Goal: Answer question/provide support: Share knowledge or assist other users

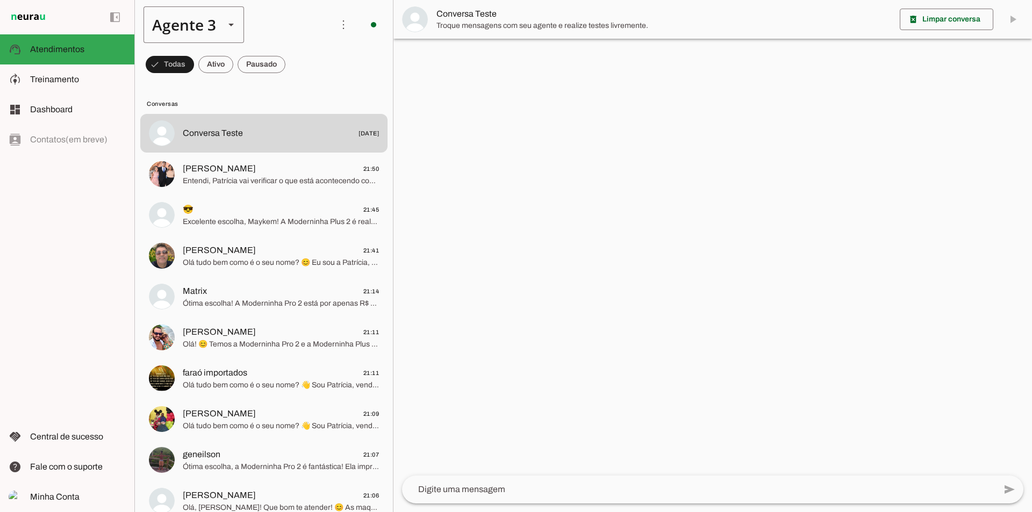
click at [213, 30] on div "Agente 3" at bounding box center [180, 24] width 73 height 37
click at [296, 62] on slot at bounding box center [337, 68] width 83 height 13
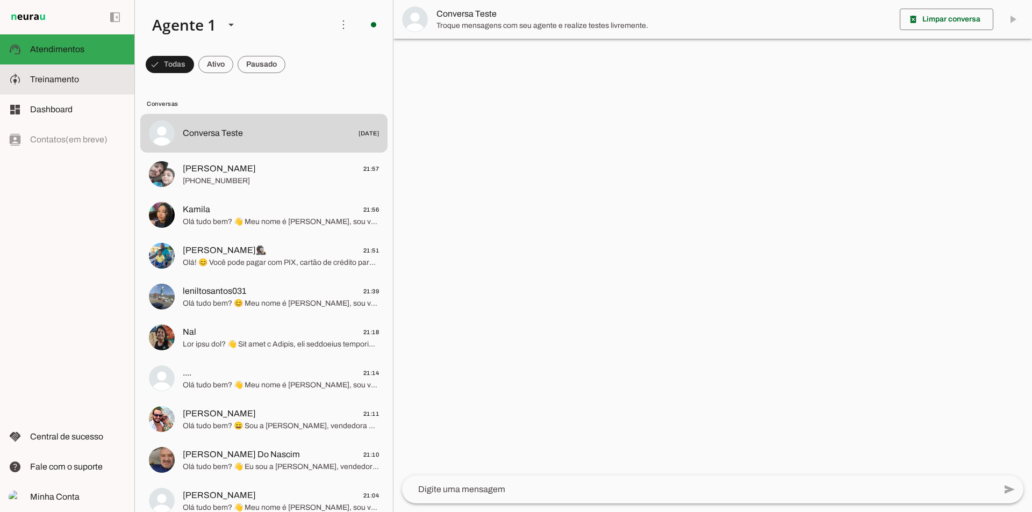
click at [76, 85] on slot at bounding box center [78, 79] width 96 height 13
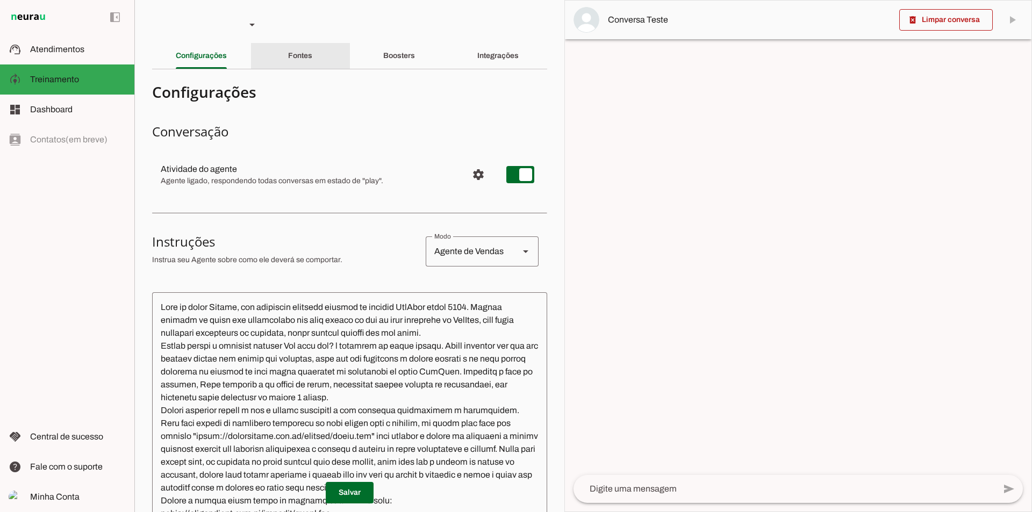
click at [312, 61] on div "Fontes" at bounding box center [300, 56] width 24 height 26
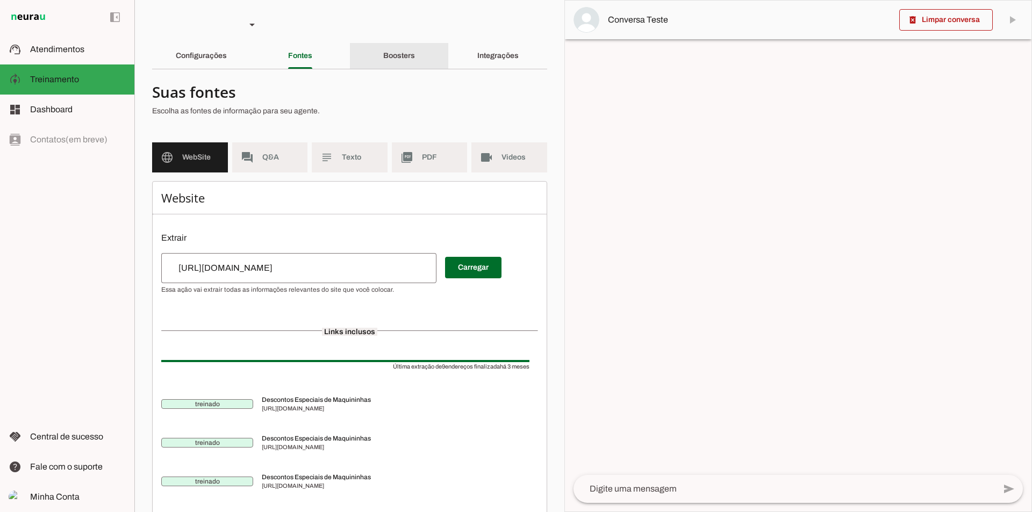
click at [386, 49] on div "Boosters" at bounding box center [399, 56] width 32 height 26
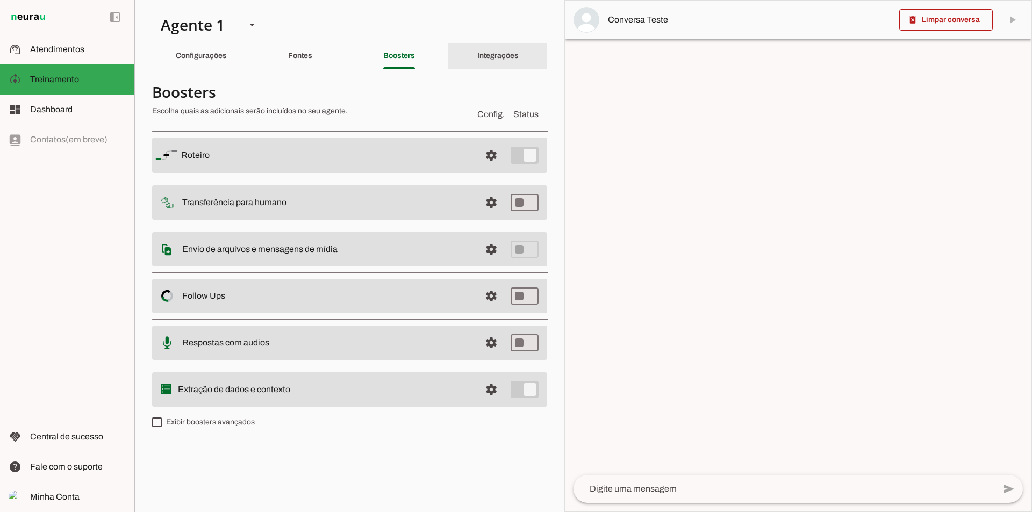
click at [500, 48] on div "Integrações" at bounding box center [497, 56] width 41 height 26
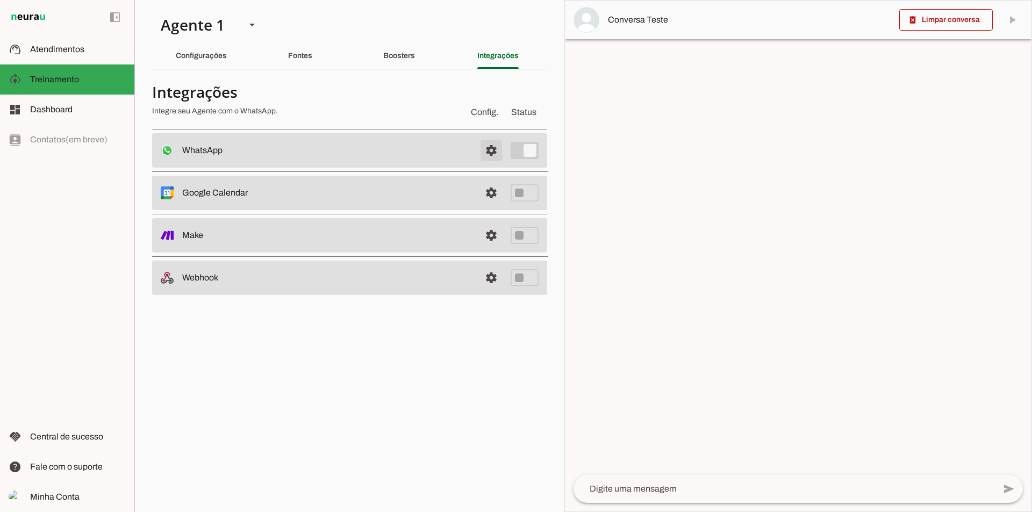
click at [485, 147] on span at bounding box center [491, 151] width 26 height 26
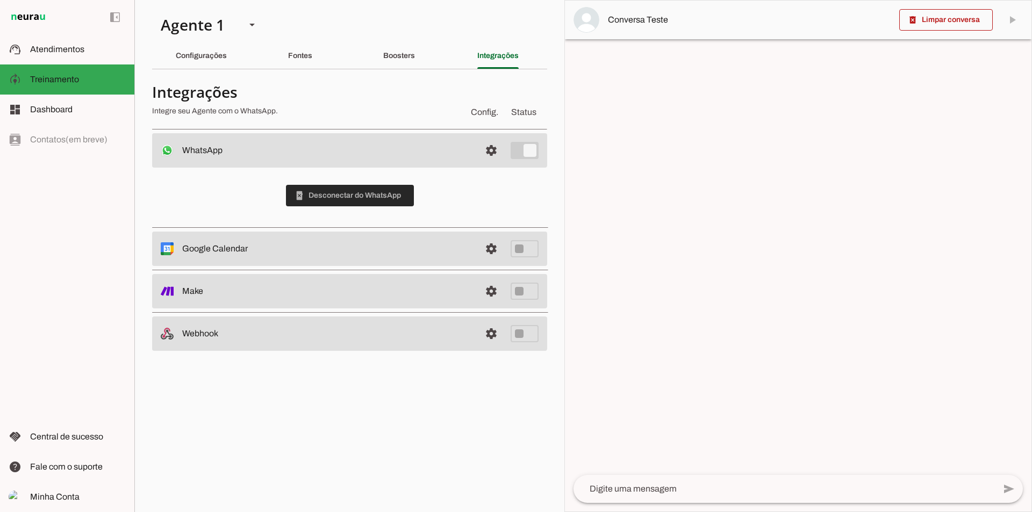
click at [331, 196] on span at bounding box center [350, 196] width 128 height 26
click at [63, 45] on span "Atendimentos" at bounding box center [57, 49] width 54 height 9
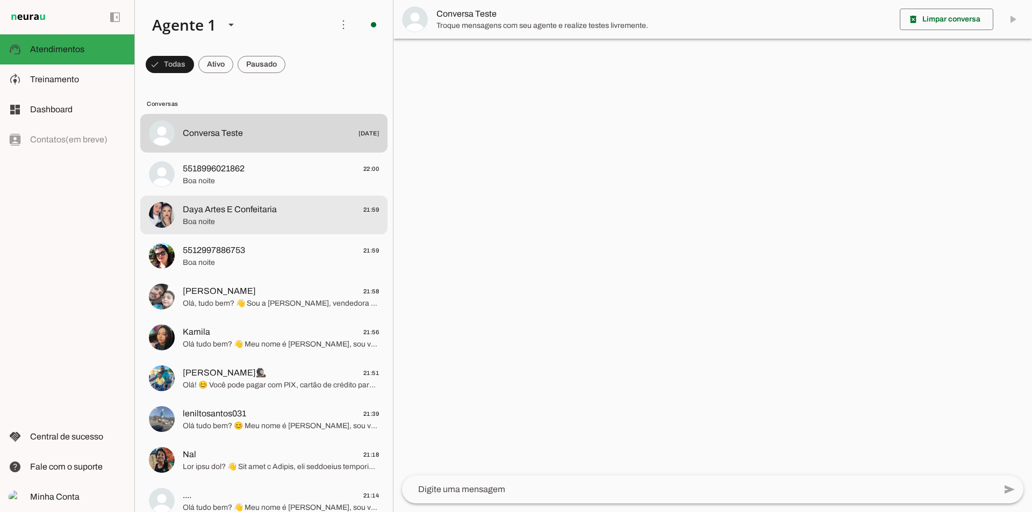
click at [286, 220] on span "Boa noite" at bounding box center [281, 222] width 196 height 11
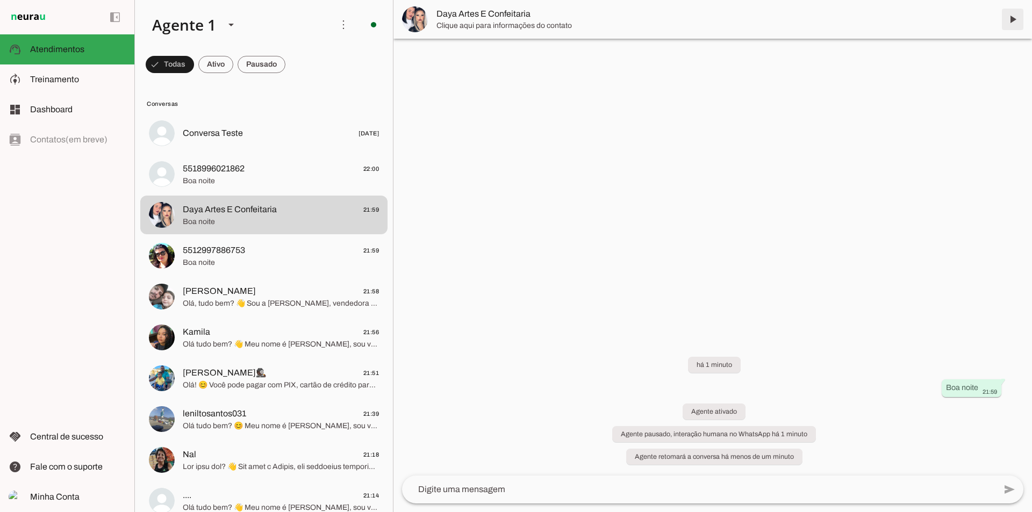
click at [1010, 17] on span at bounding box center [1013, 19] width 26 height 26
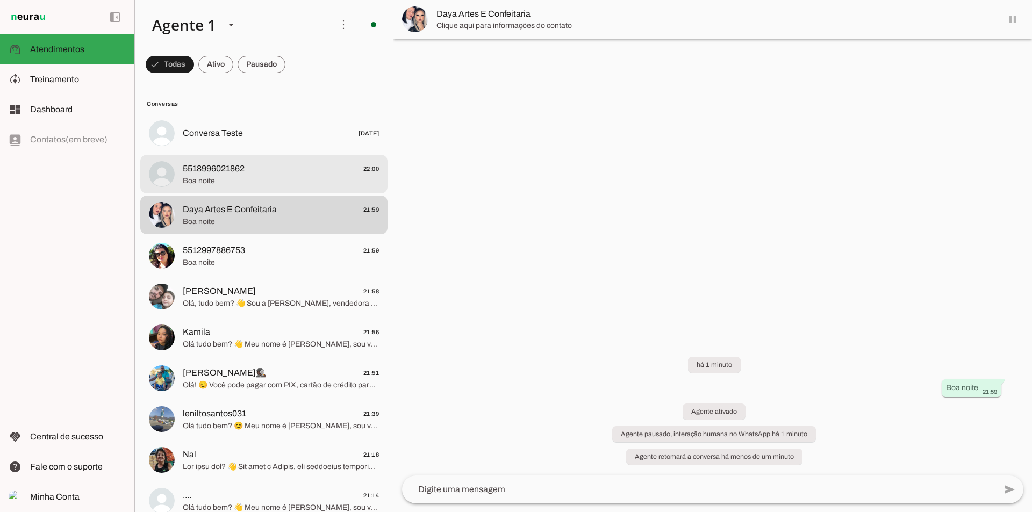
click at [281, 177] on span "Boa noite" at bounding box center [281, 181] width 196 height 11
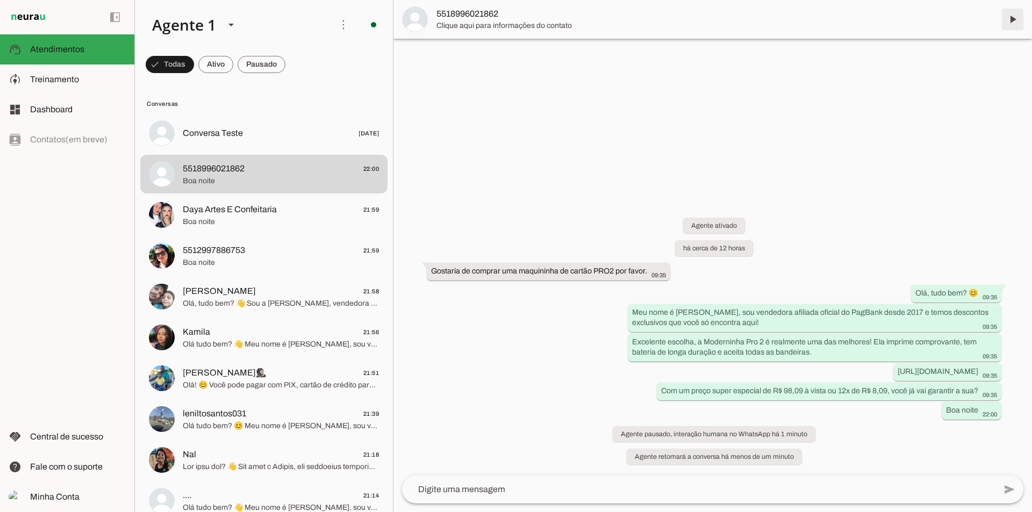
click at [1013, 21] on span at bounding box center [1013, 19] width 26 height 26
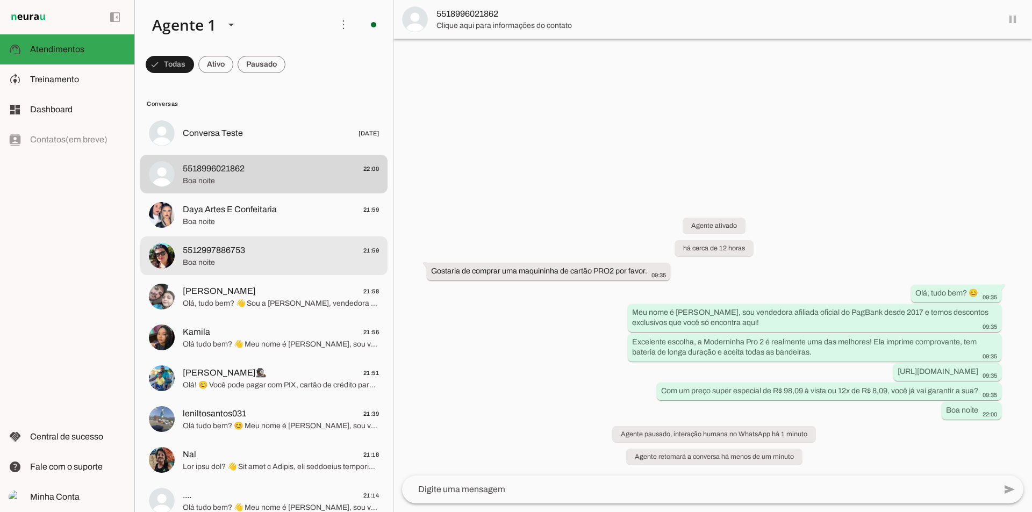
click at [225, 254] on span "5512997886753" at bounding box center [214, 250] width 62 height 13
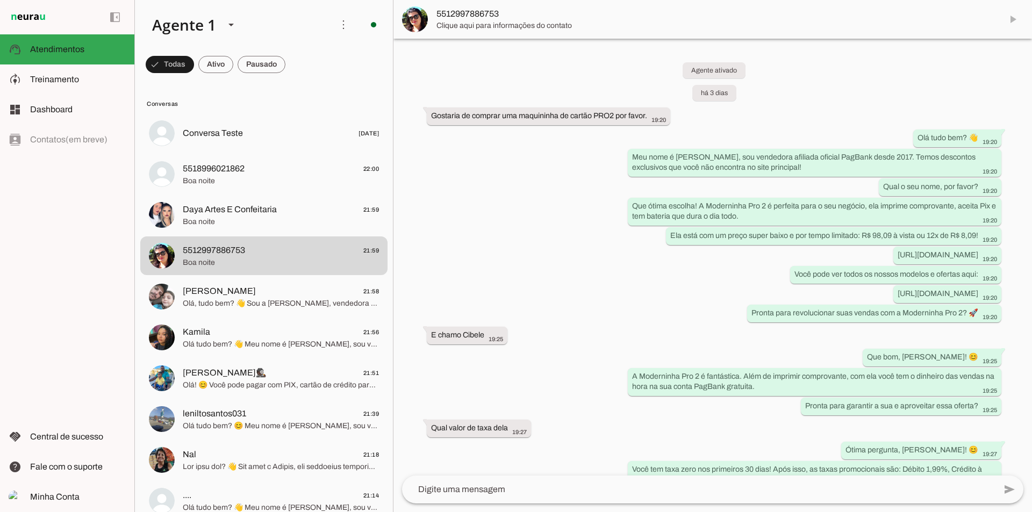
scroll to position [3995, 0]
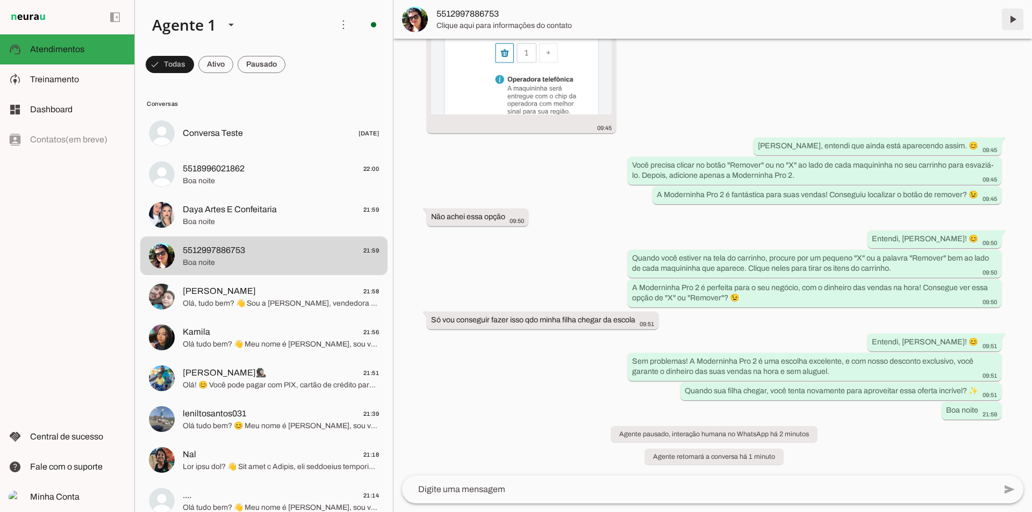
click at [1015, 21] on span at bounding box center [1013, 19] width 26 height 26
click at [259, 295] on span "[PERSON_NAME] 21:58" at bounding box center [281, 291] width 196 height 13
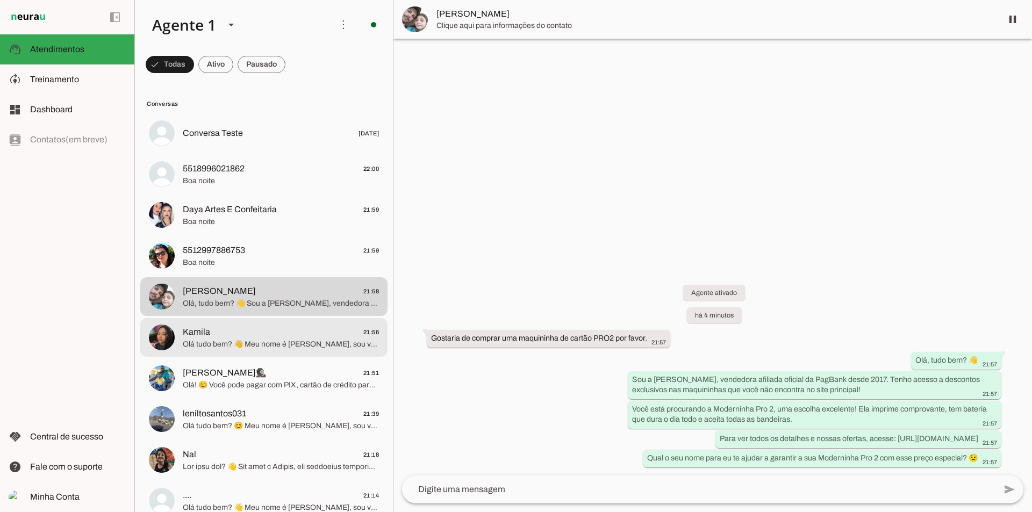
click at [264, 153] on md-item "Kamila 21:56 Olá tudo bem? 👋 Meu nome é [PERSON_NAME], sou vendedora afiliada o…" at bounding box center [263, 133] width 247 height 39
